Goal: Task Accomplishment & Management: Use online tool/utility

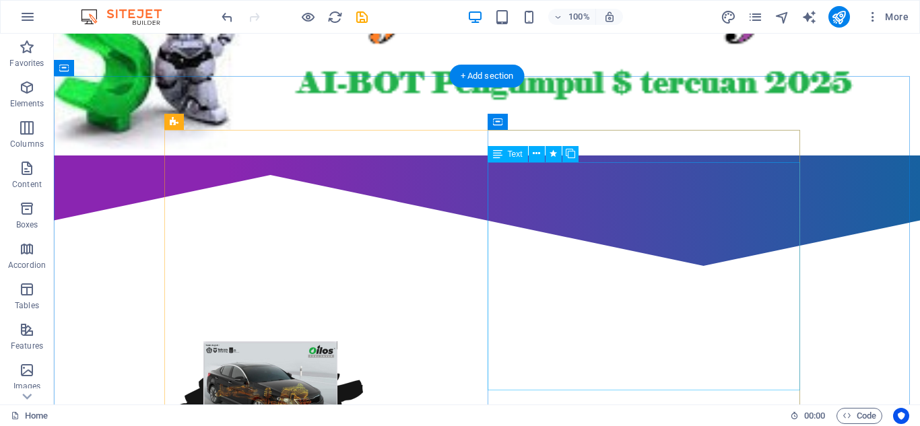
scroll to position [741, 0]
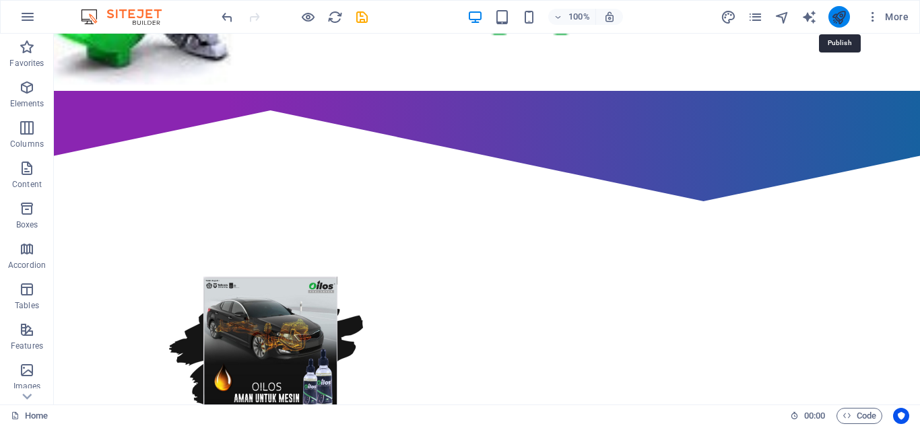
click at [839, 19] on icon "publish" at bounding box center [838, 16] width 15 height 15
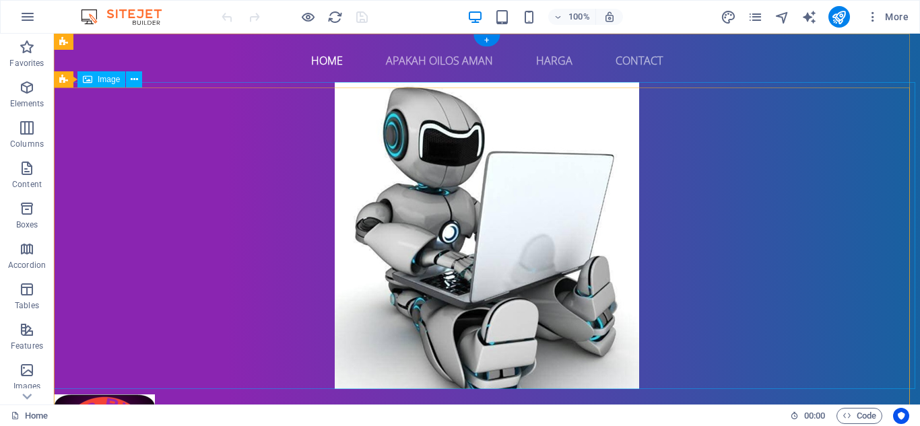
click at [485, 228] on figure at bounding box center [486, 235] width 877 height 307
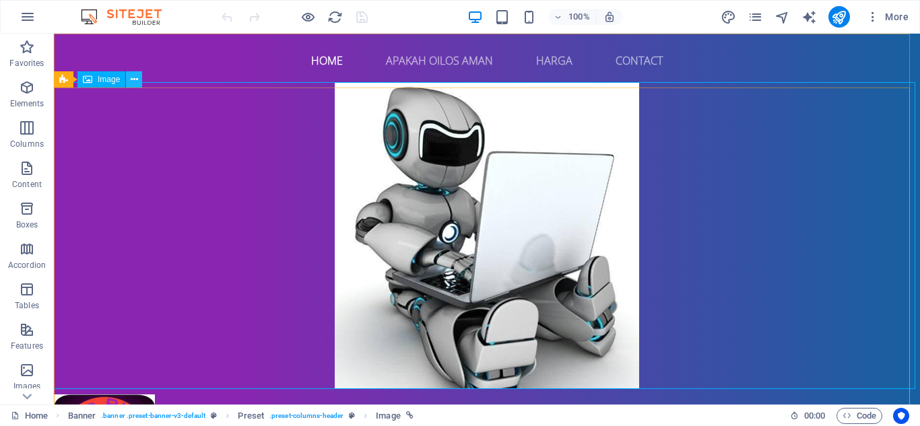
click at [132, 76] on icon at bounding box center [134, 80] width 7 height 14
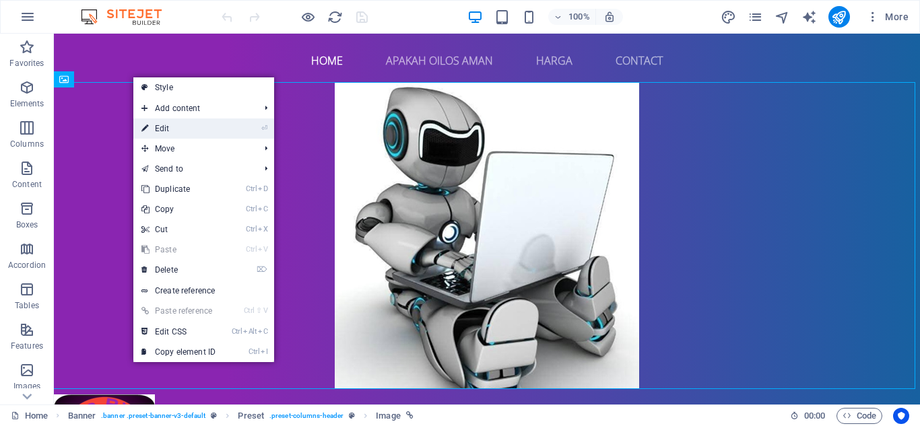
click at [172, 127] on link "⏎ Edit" at bounding box center [178, 129] width 90 height 20
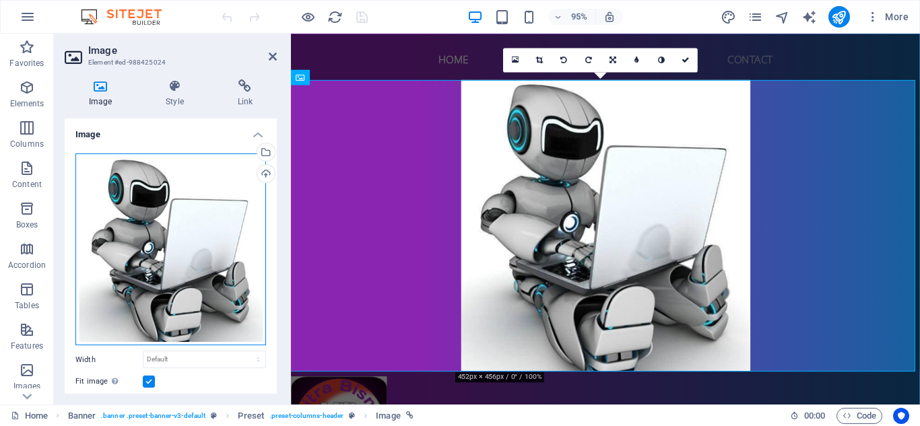
click at [192, 244] on div "Drag files here, click to choose files or select files from Files or our free s…" at bounding box center [170, 250] width 191 height 193
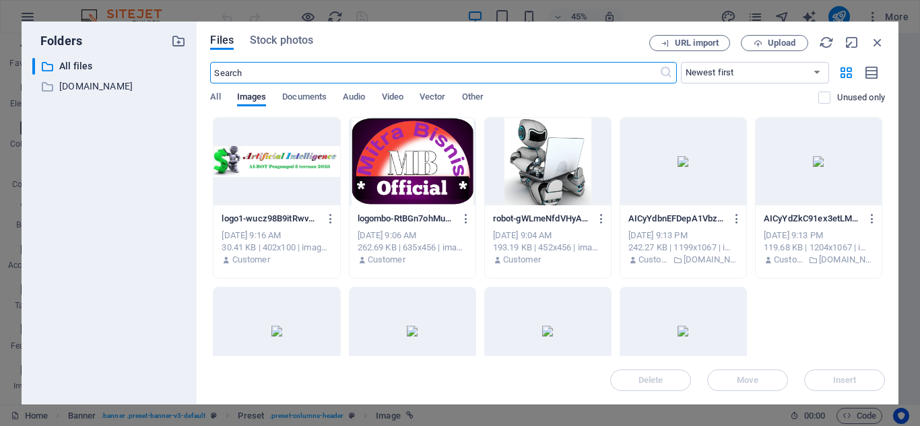
click at [262, 159] on div at bounding box center [277, 162] width 126 height 88
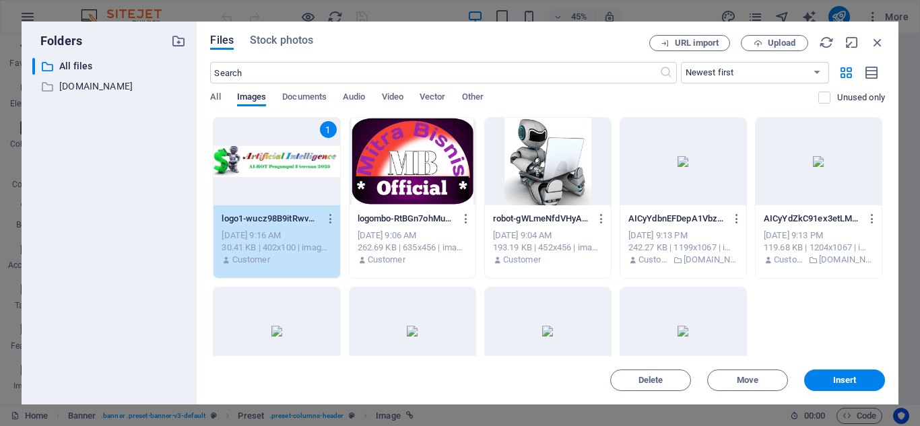
click at [262, 158] on div "1" at bounding box center [277, 162] width 126 height 88
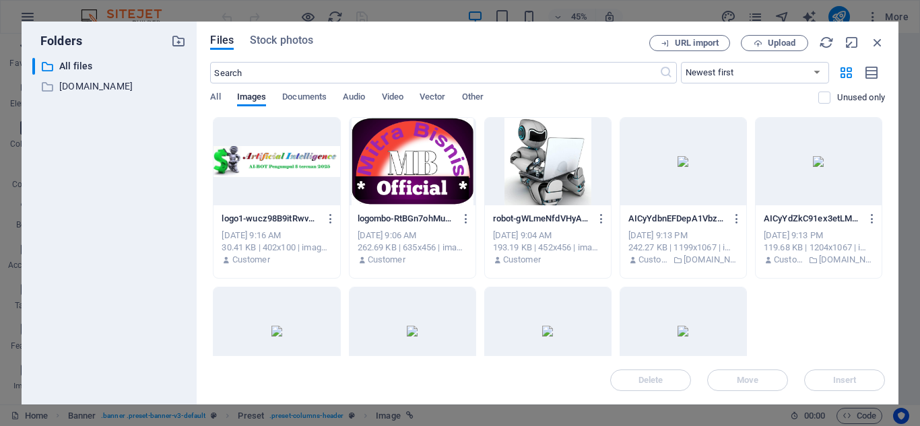
click at [262, 158] on div at bounding box center [277, 162] width 126 height 88
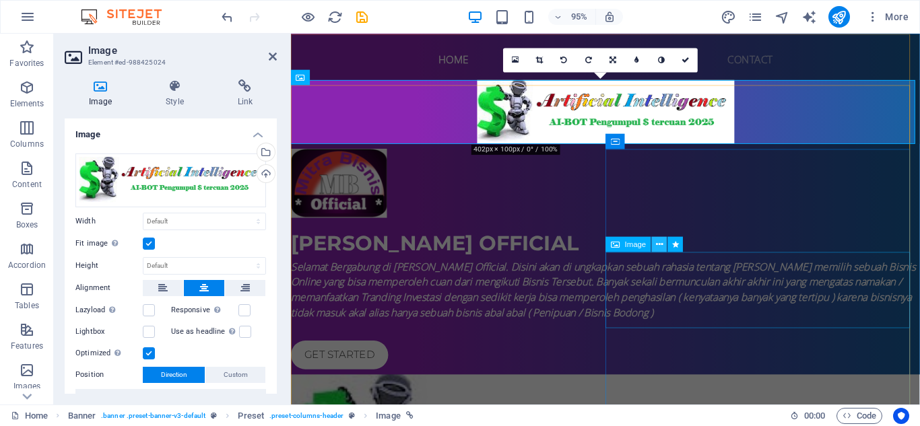
click at [657, 240] on icon at bounding box center [659, 244] width 7 height 13
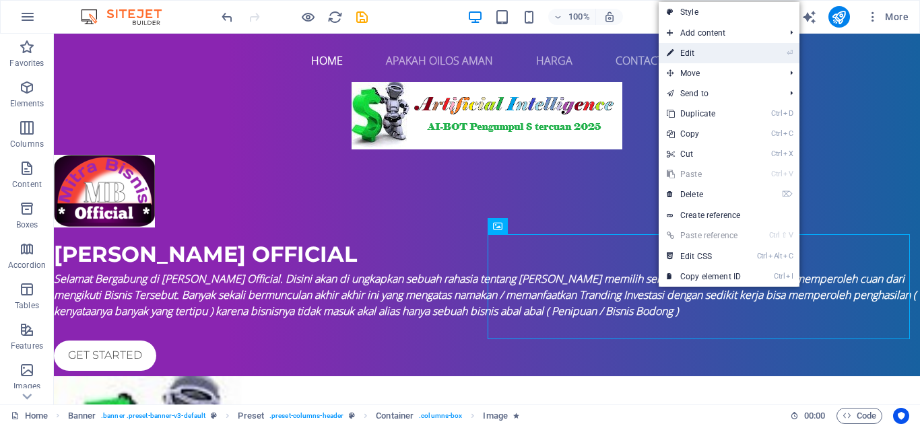
drag, startPoint x: 716, startPoint y: 49, endPoint x: 447, endPoint y: 18, distance: 270.6
click at [716, 49] on link "⏎ Edit" at bounding box center [704, 53] width 90 height 20
select select "%"
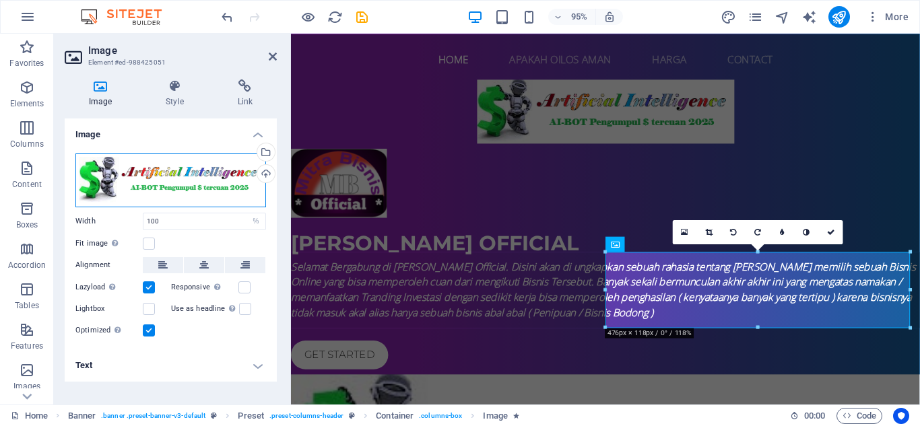
click at [194, 177] on div "Drag files here, click to choose files or select files from Files or our free s…" at bounding box center [170, 181] width 191 height 54
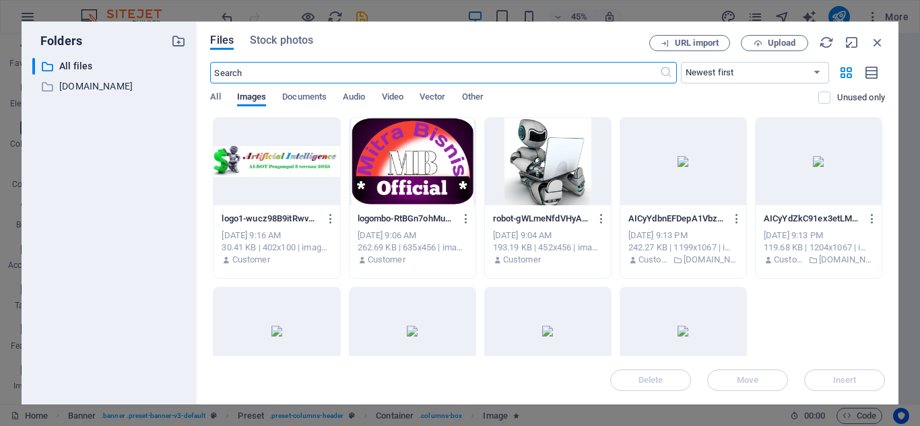
click at [543, 158] on div at bounding box center [548, 162] width 126 height 88
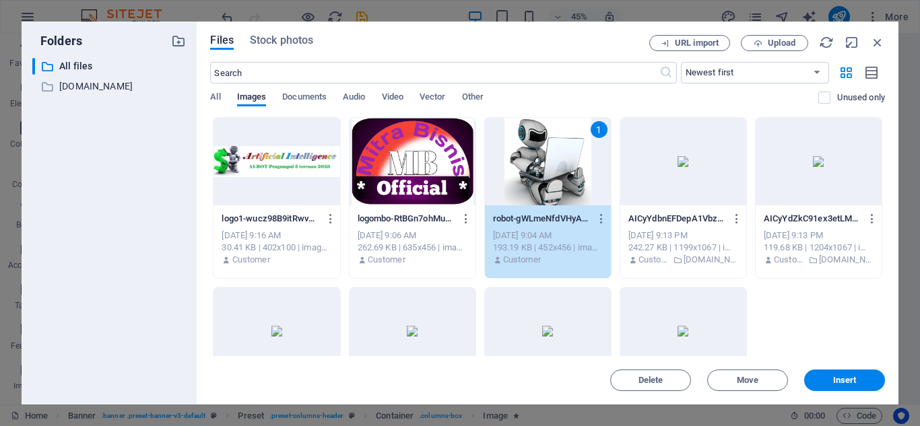
click at [543, 157] on div "1" at bounding box center [548, 162] width 126 height 88
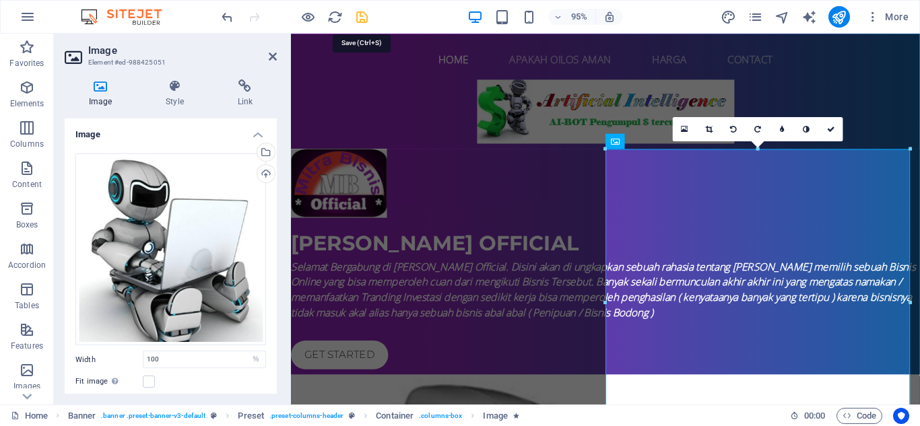
click at [365, 15] on icon "save" at bounding box center [361, 16] width 15 height 15
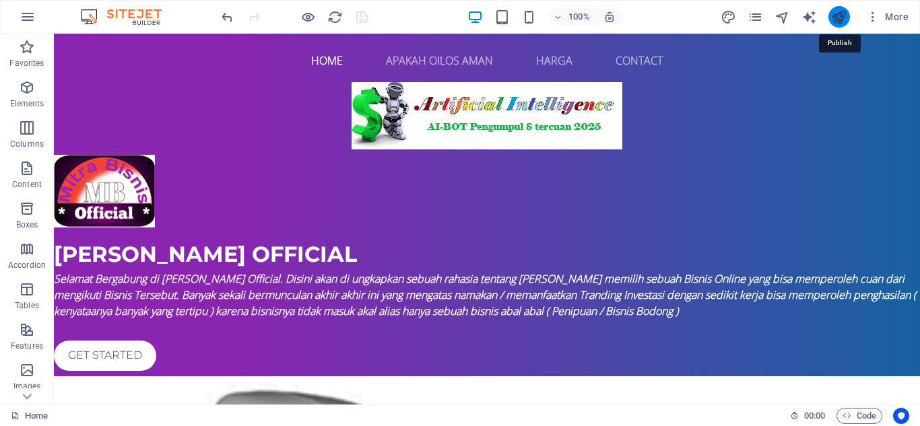
click at [839, 19] on icon "publish" at bounding box center [838, 16] width 15 height 15
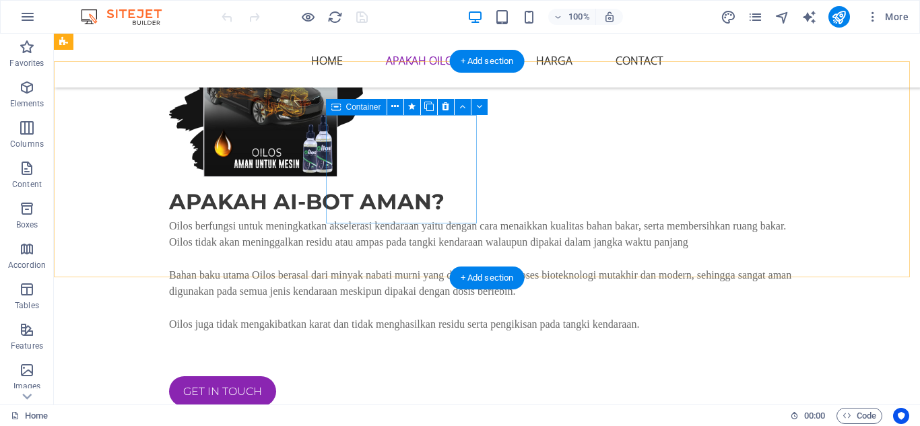
scroll to position [1347, 0]
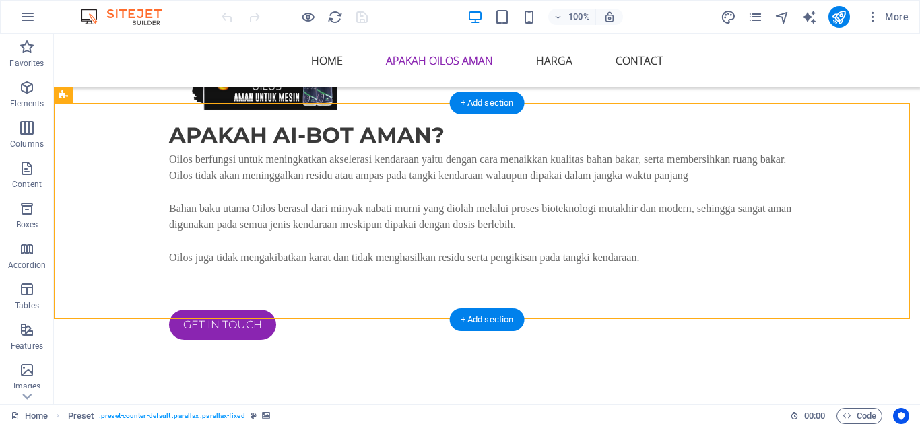
scroll to position [1482, 0]
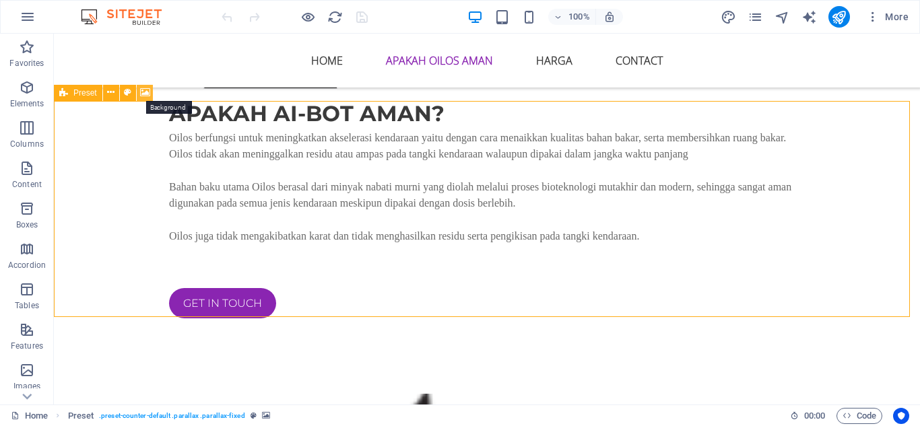
click at [143, 92] on icon at bounding box center [145, 93] width 10 height 14
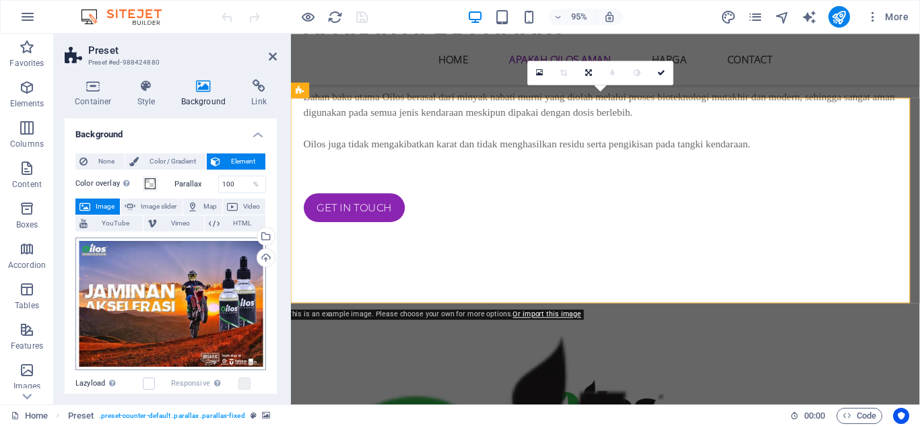
scroll to position [67, 0]
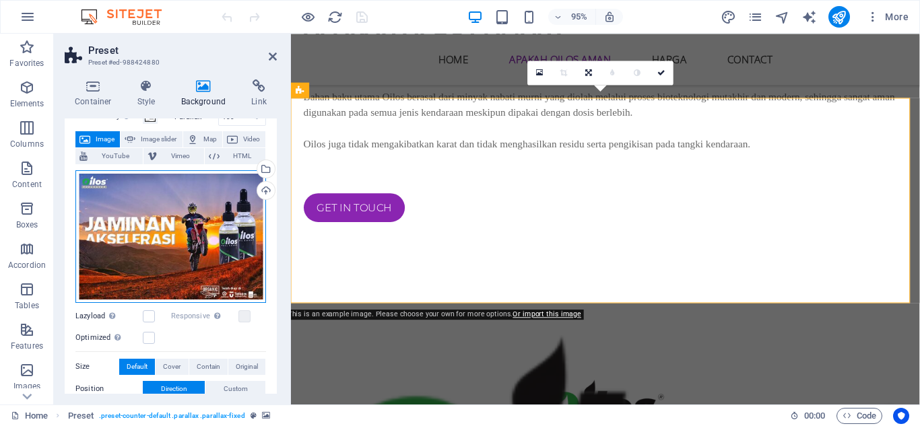
click at [164, 228] on div "Drag files here, click to choose files or select files from Files or our free s…" at bounding box center [170, 236] width 191 height 133
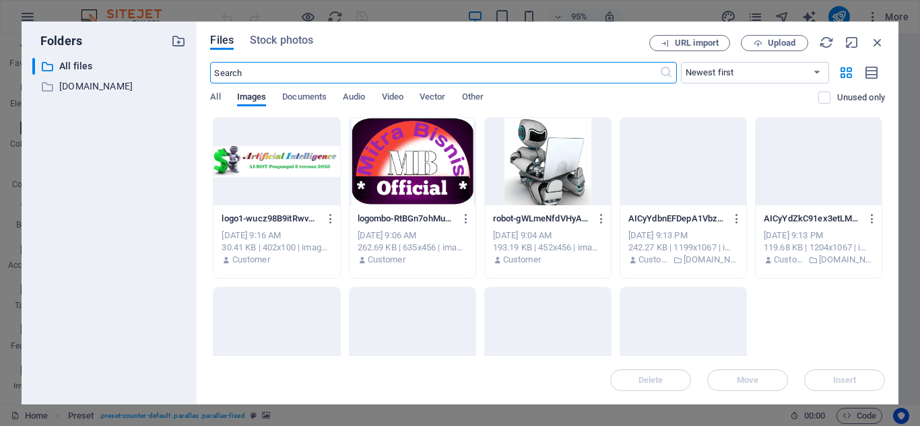
scroll to position [1547, 0]
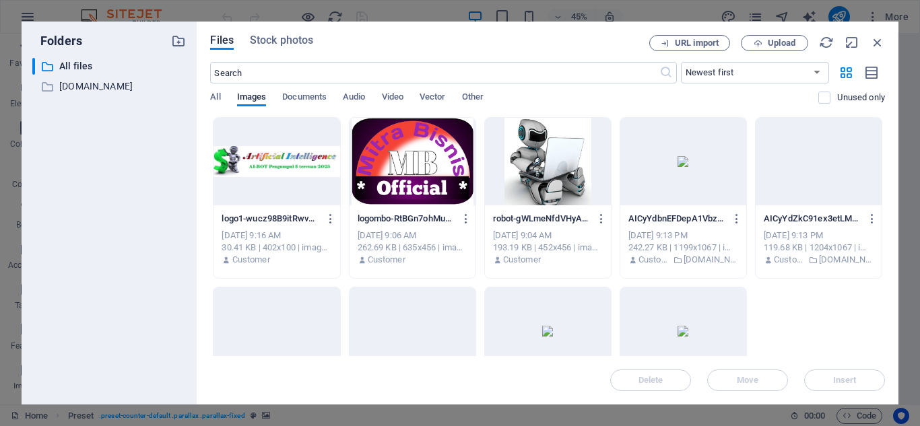
click at [549, 156] on div at bounding box center [548, 162] width 126 height 88
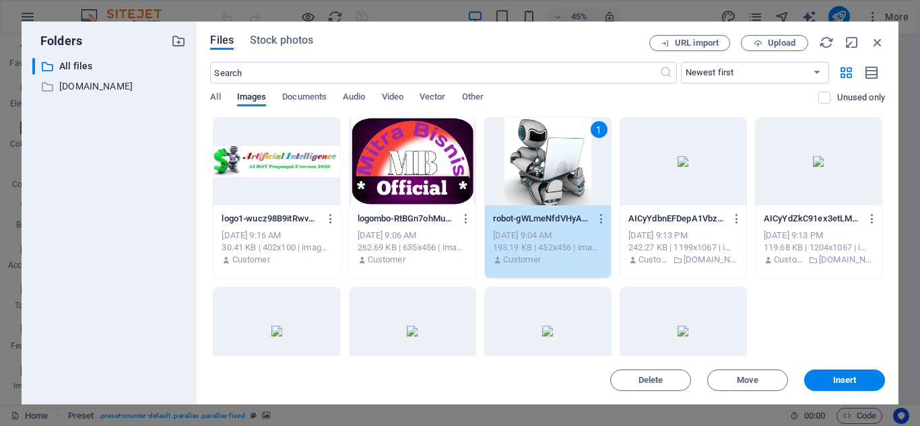
click at [549, 156] on div "1" at bounding box center [548, 162] width 126 height 88
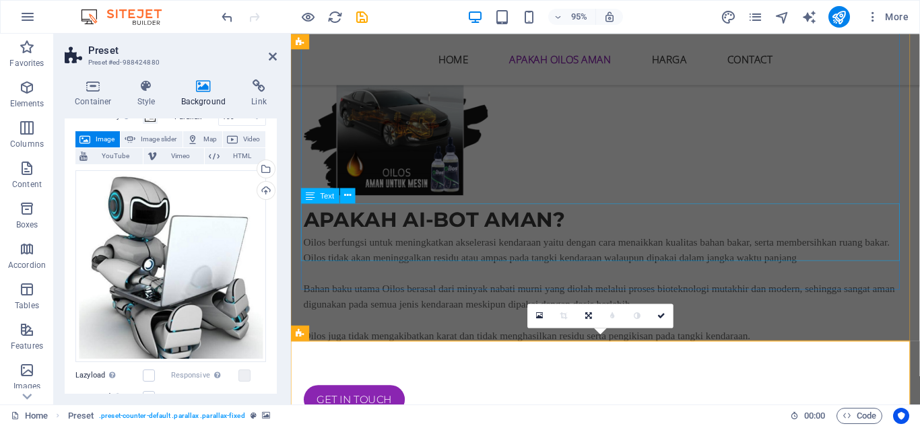
scroll to position [907, 0]
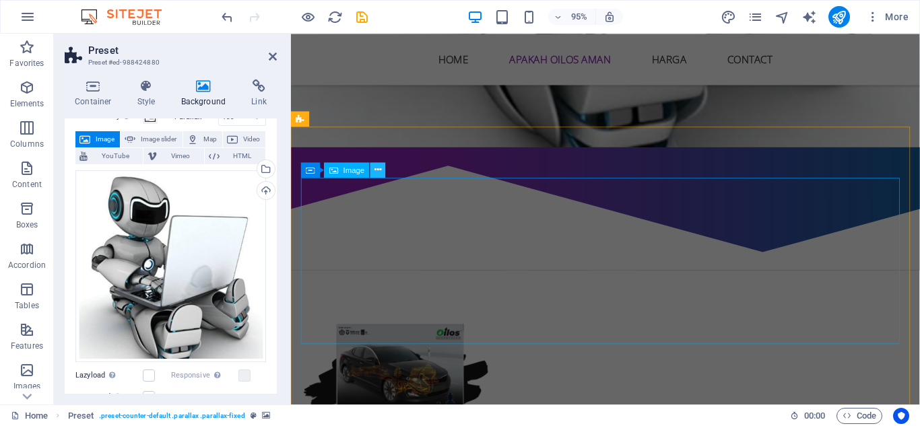
click at [377, 171] on icon at bounding box center [378, 169] width 7 height 13
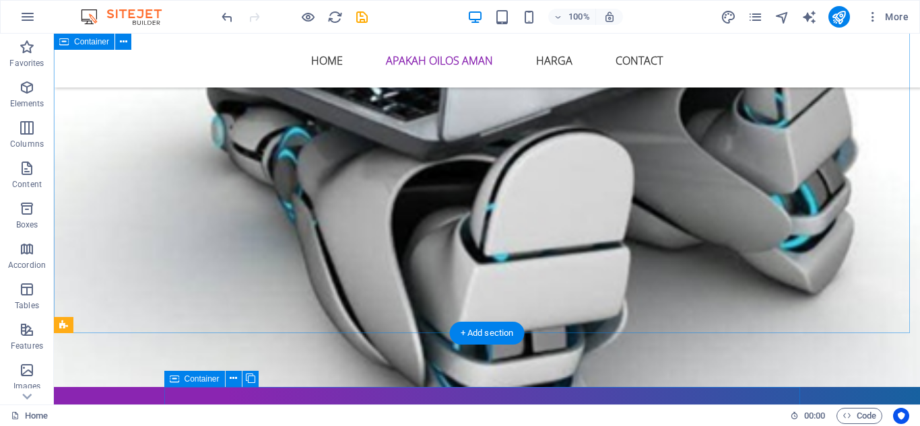
scroll to position [943, 0]
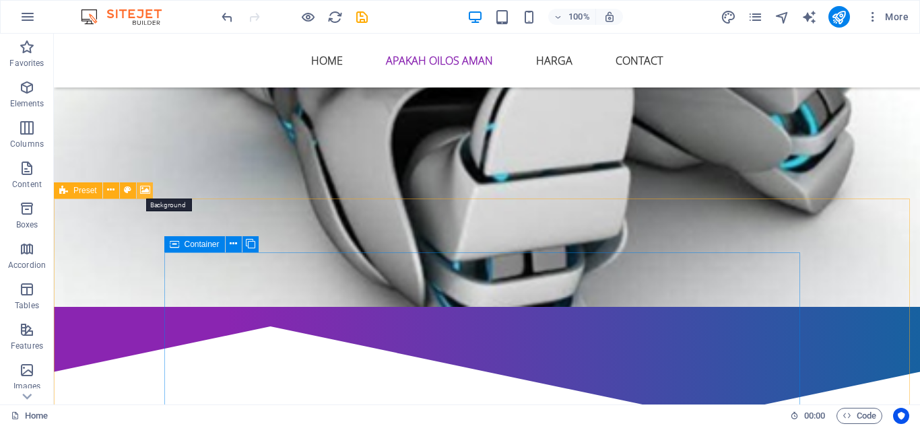
click at [143, 188] on icon at bounding box center [145, 190] width 10 height 14
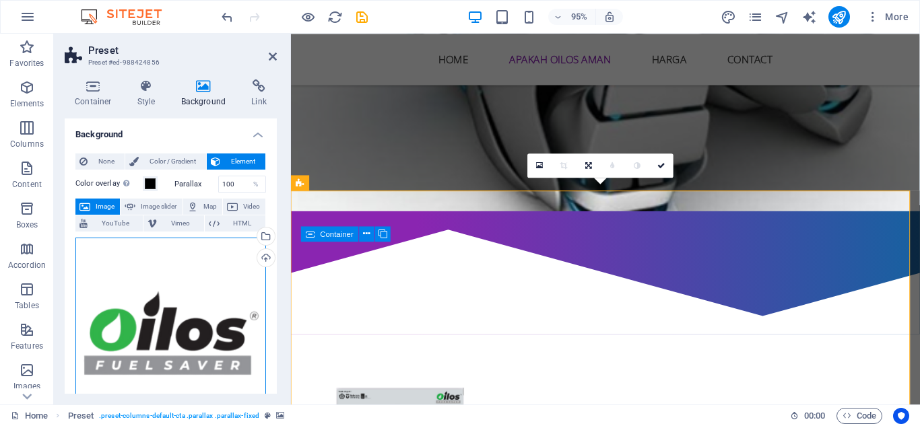
click at [194, 285] on div "Drag files here, click to choose files or select files from Files or our free s…" at bounding box center [170, 333] width 191 height 191
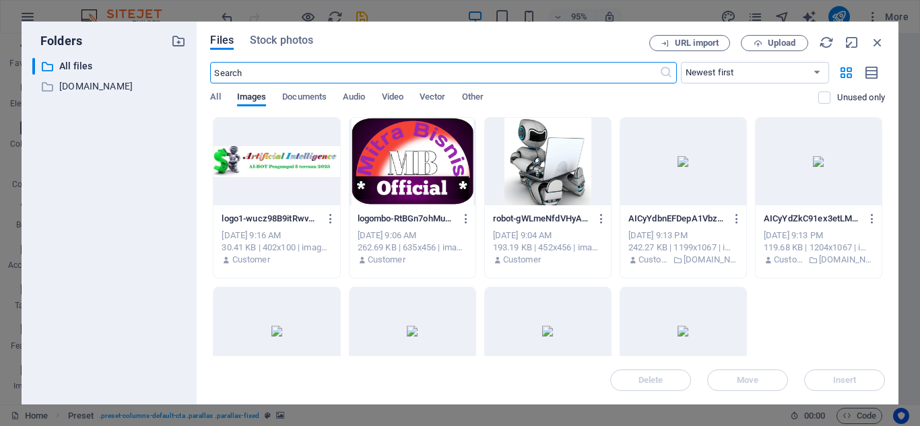
scroll to position [1008, 0]
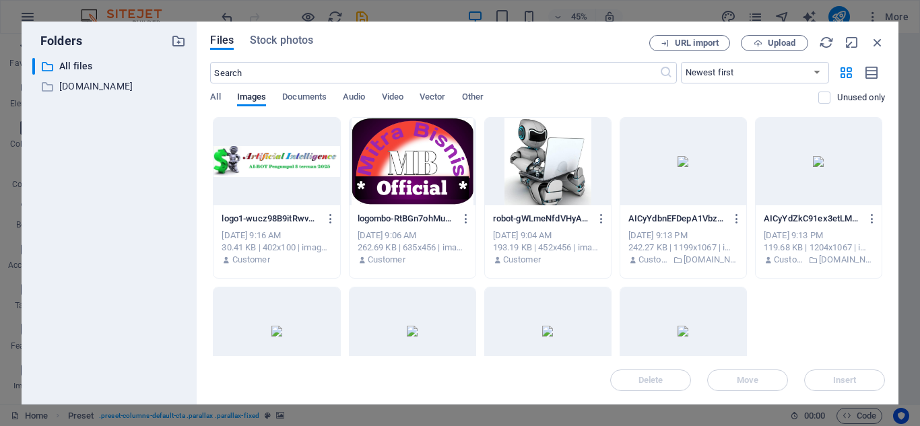
click at [554, 158] on div at bounding box center [548, 162] width 126 height 88
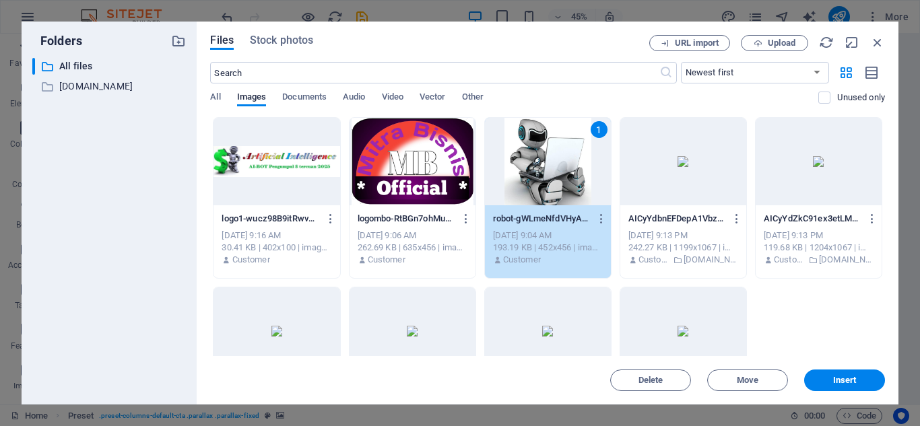
click at [560, 160] on div "1" at bounding box center [548, 162] width 126 height 88
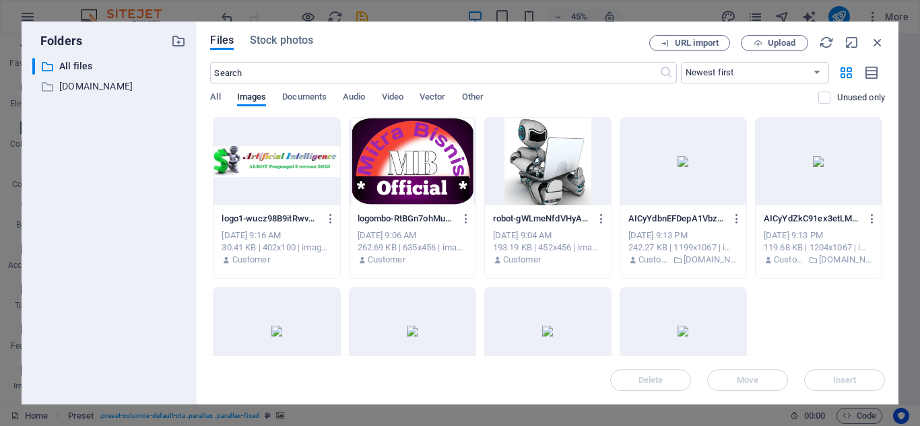
click at [560, 160] on div at bounding box center [548, 162] width 126 height 88
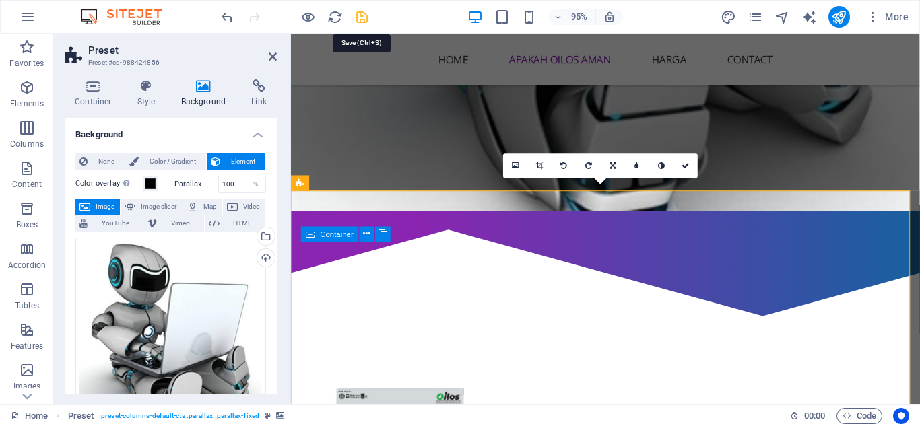
click at [364, 13] on icon "save" at bounding box center [361, 16] width 15 height 15
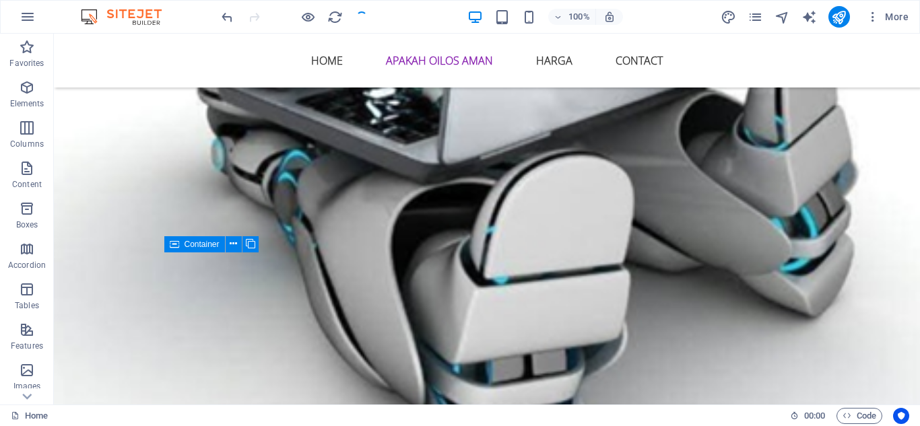
scroll to position [943, 0]
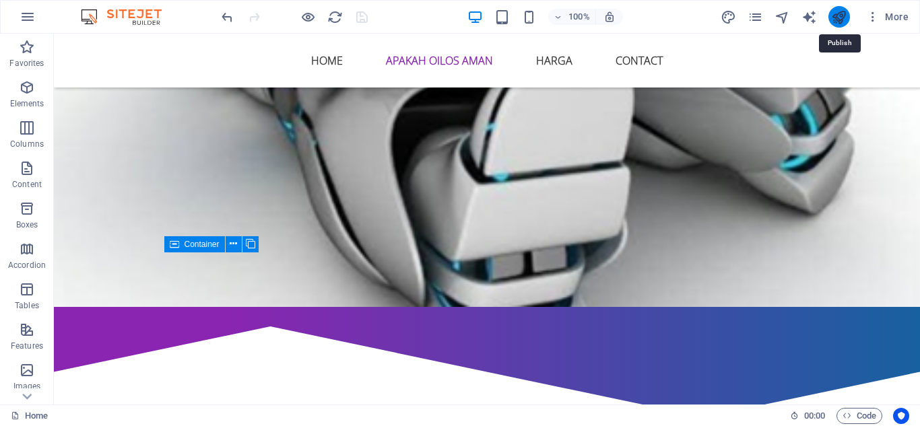
click at [841, 13] on icon "publish" at bounding box center [838, 16] width 15 height 15
